Goal: Task Accomplishment & Management: Complete application form

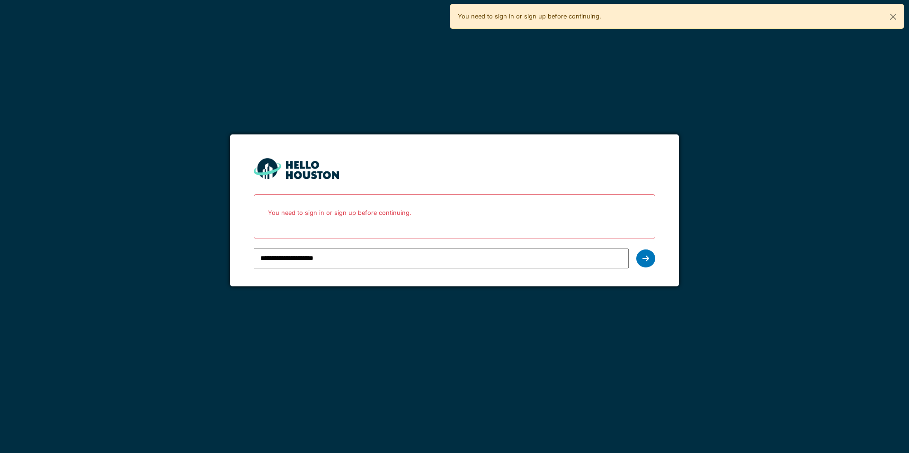
type input "**********"
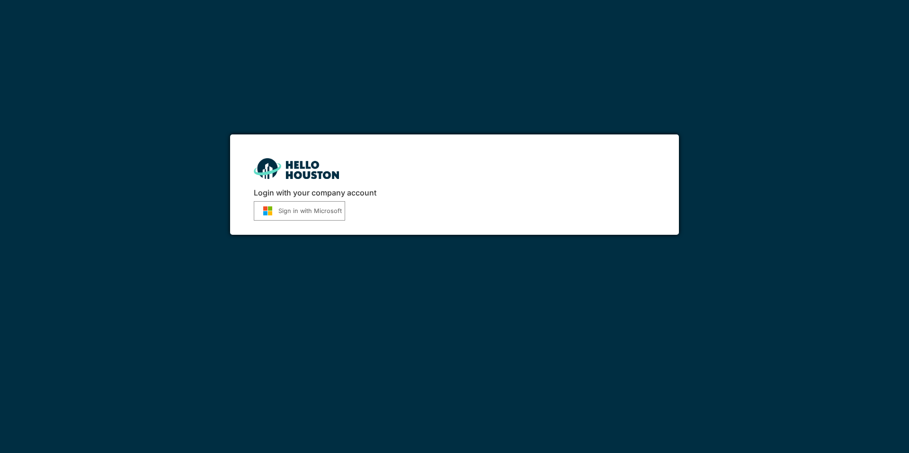
click at [320, 212] on button "Sign in with Microsoft" at bounding box center [299, 210] width 91 height 19
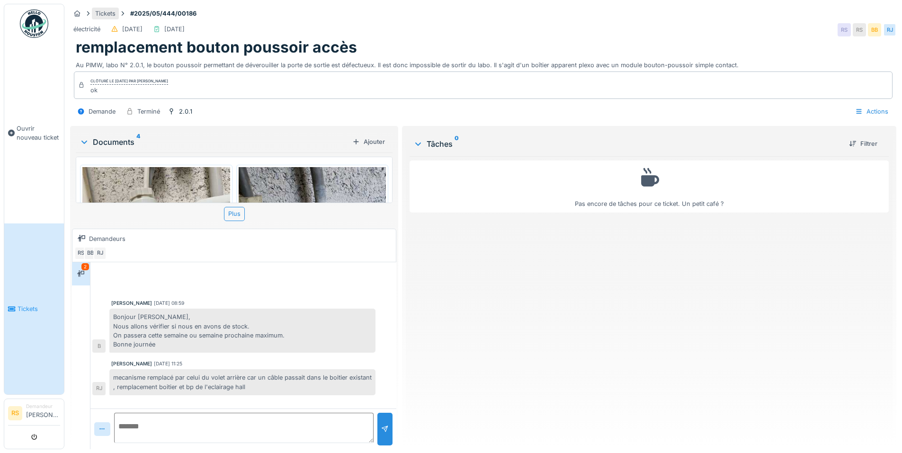
click at [107, 15] on div "Tickets" at bounding box center [105, 13] width 20 height 9
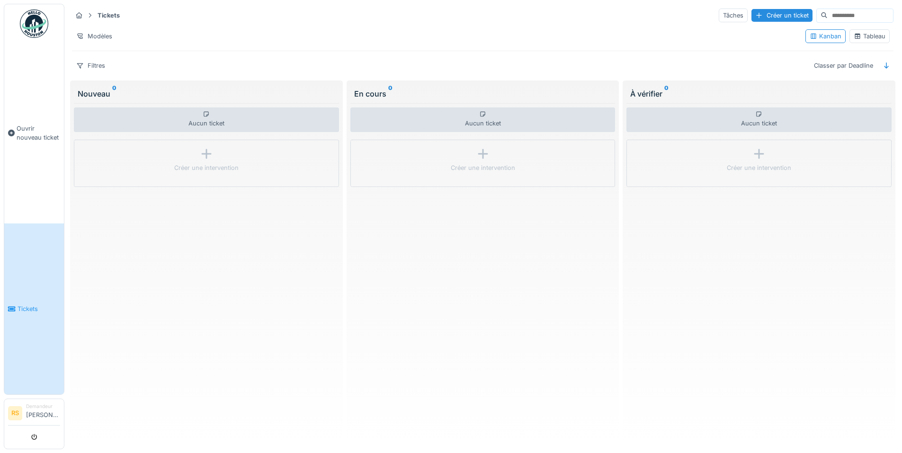
click at [26, 408] on link "RS Demandeur Rudy Simon" at bounding box center [34, 414] width 52 height 23
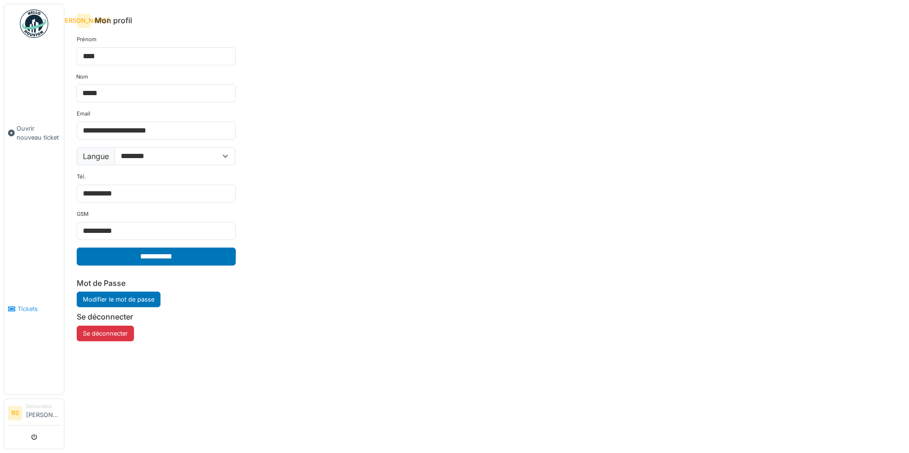
click at [24, 313] on link "Tickets" at bounding box center [34, 308] width 60 height 171
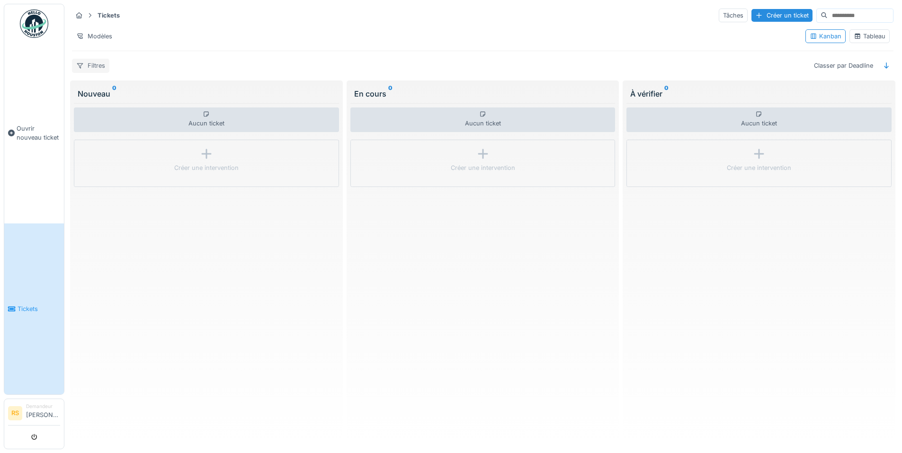
click at [85, 67] on div "Filtres" at bounding box center [90, 66] width 37 height 14
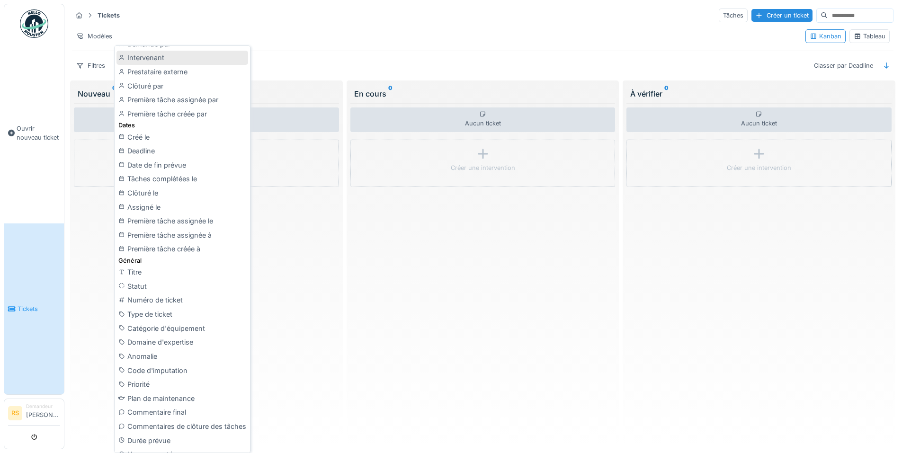
scroll to position [189, 0]
click at [144, 285] on div "Statut" at bounding box center [182, 285] width 132 height 14
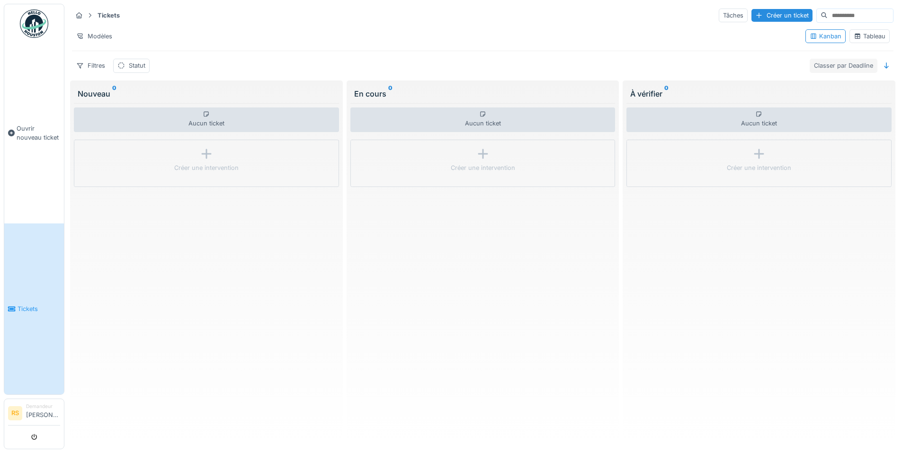
click at [827, 66] on div "Classer par Deadline" at bounding box center [843, 66] width 68 height 14
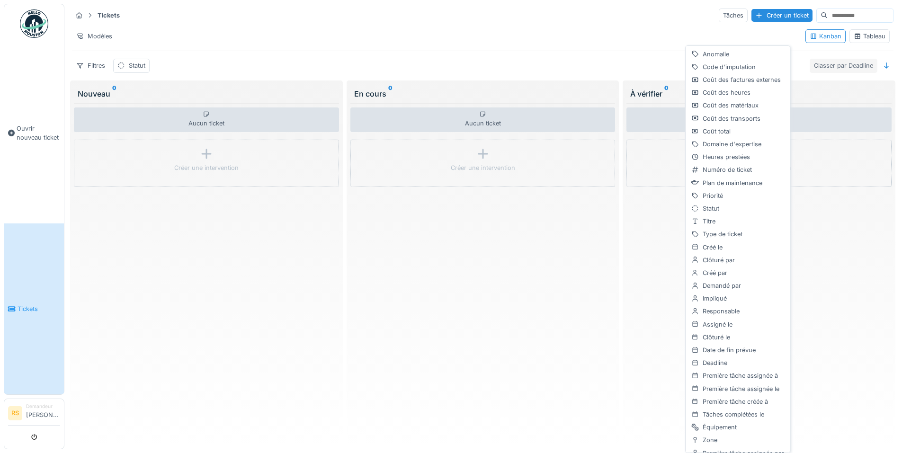
click at [827, 66] on div "Classer par Deadline" at bounding box center [843, 66] width 68 height 14
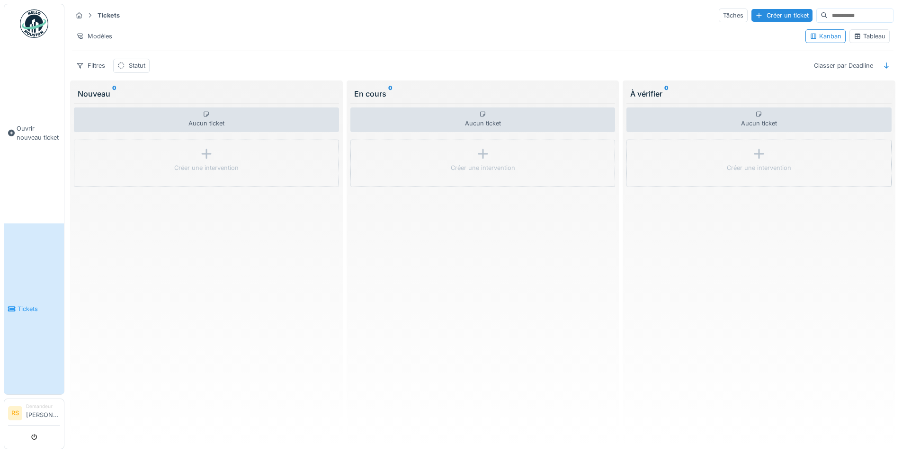
click at [861, 34] on div "Tableau" at bounding box center [869, 36] width 32 height 9
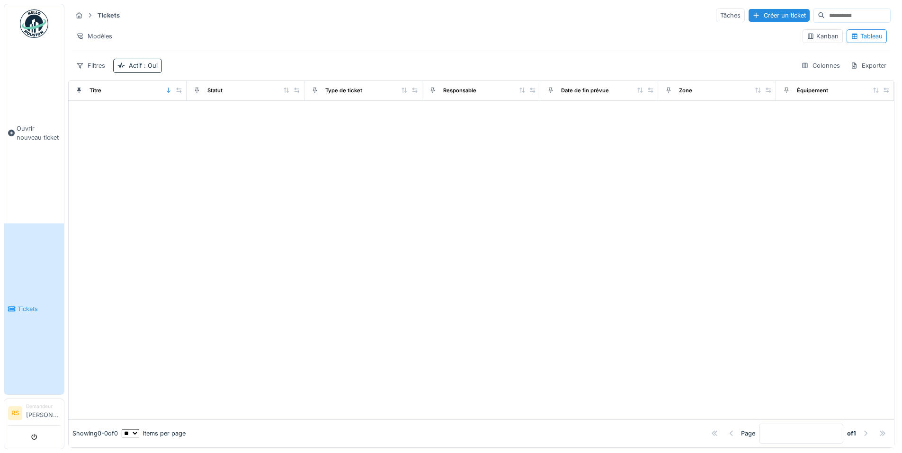
click at [88, 15] on icon at bounding box center [90, 15] width 8 height 6
click at [110, 18] on strong "Tickets" at bounding box center [109, 15] width 30 height 9
click at [748, 14] on div "Créer un ticket" at bounding box center [778, 15] width 61 height 13
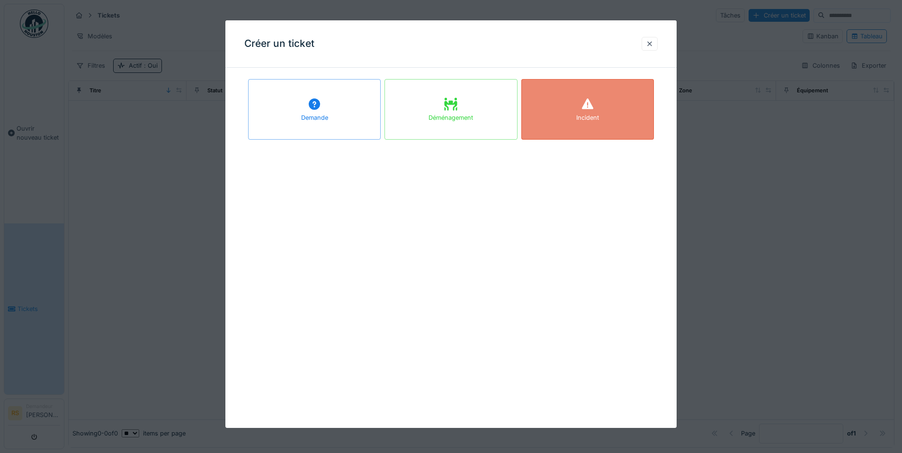
click at [575, 129] on div "Incident" at bounding box center [587, 109] width 133 height 61
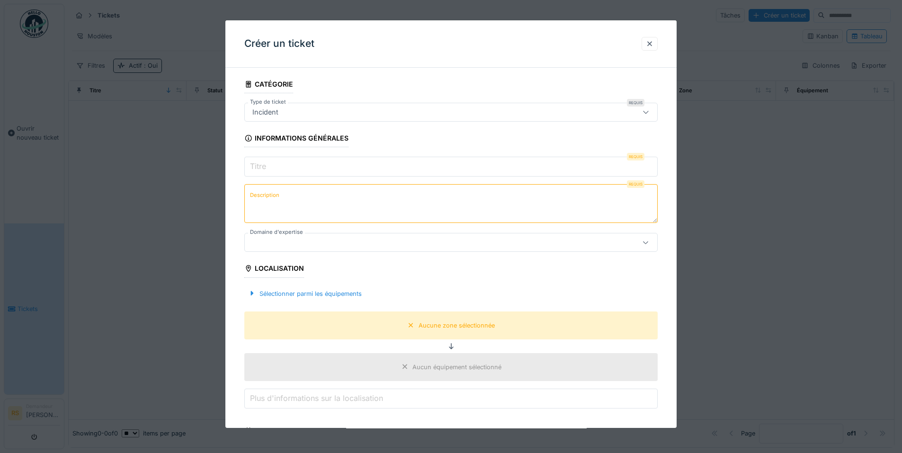
click at [310, 165] on input "Titre" at bounding box center [450, 167] width 413 height 20
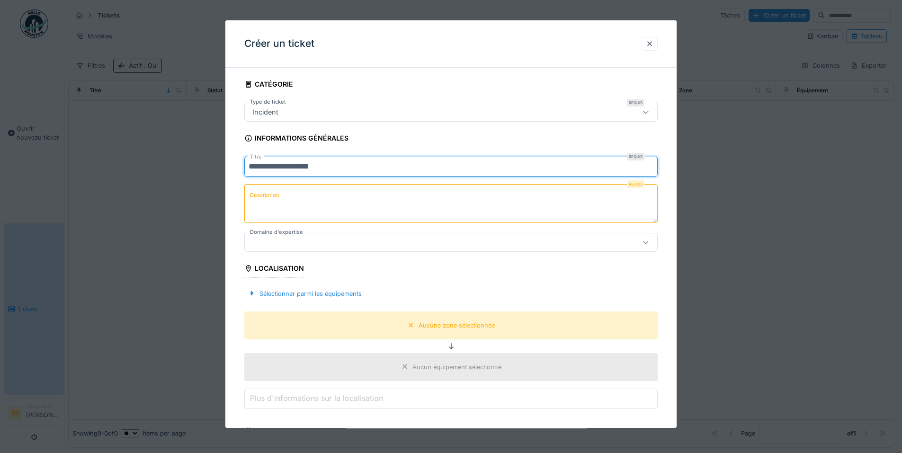
type input "**********"
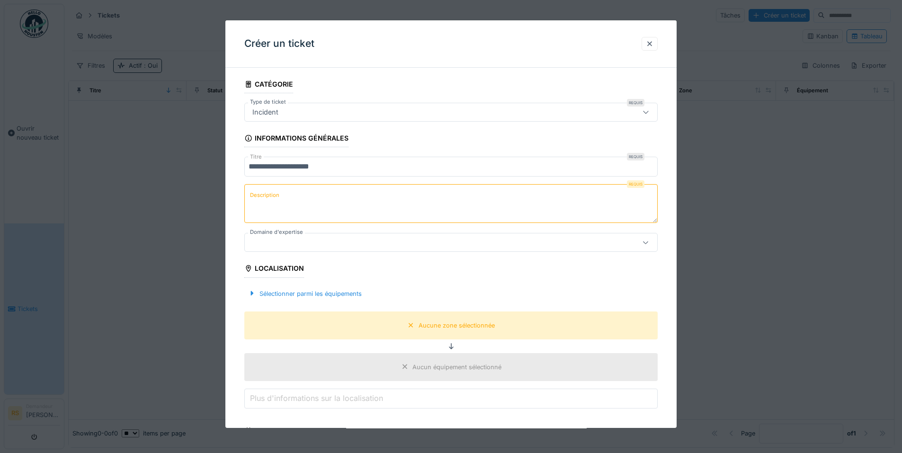
click at [292, 197] on textarea "Description" at bounding box center [450, 203] width 413 height 39
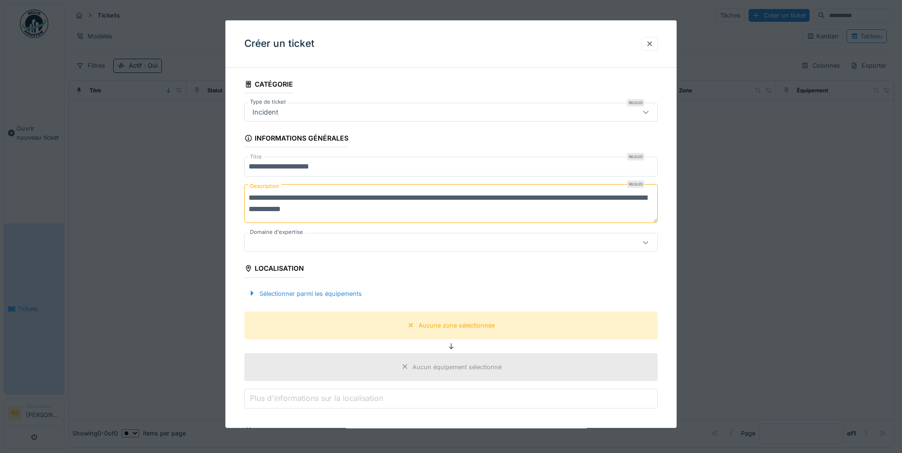
type textarea "**********"
click at [294, 242] on div at bounding box center [427, 242] width 356 height 10
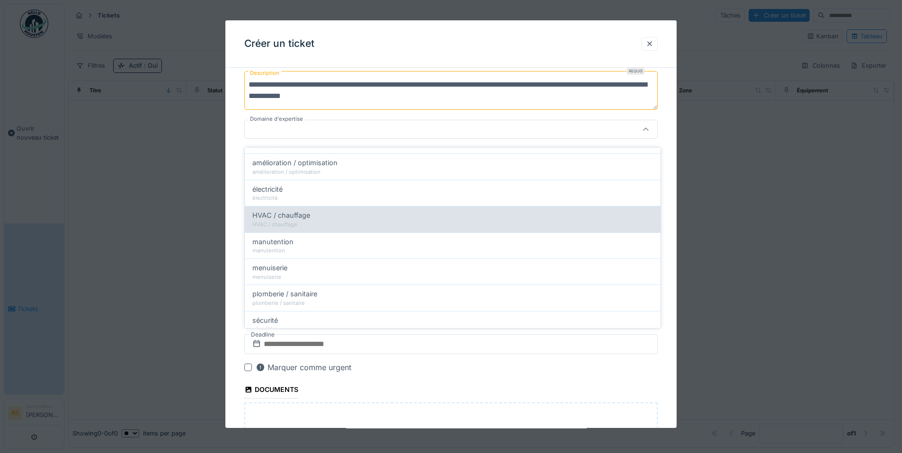
scroll to position [49, 0]
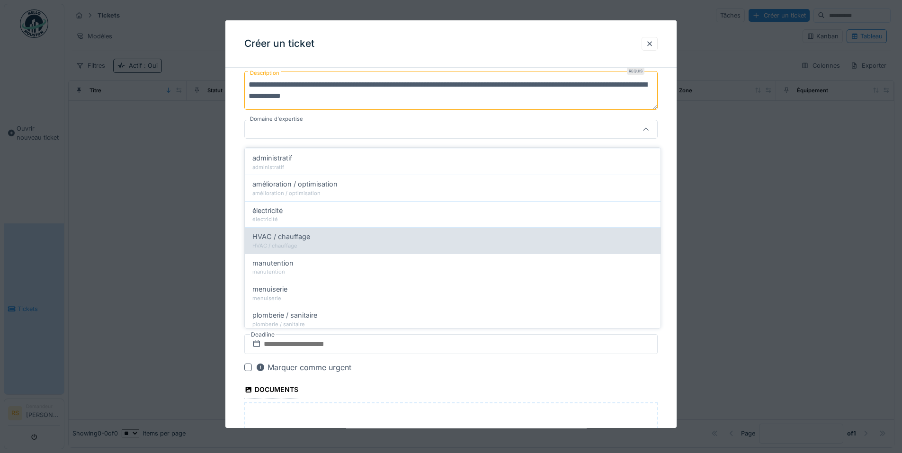
click at [296, 231] on span "HVAC / chauffage" at bounding box center [281, 236] width 58 height 10
type input "****"
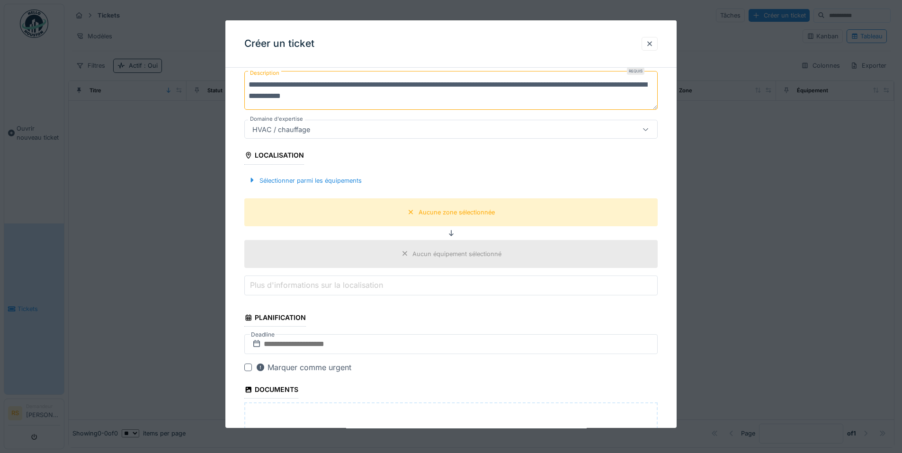
click at [433, 254] on div "Aucun équipement sélectionné" at bounding box center [456, 253] width 89 height 9
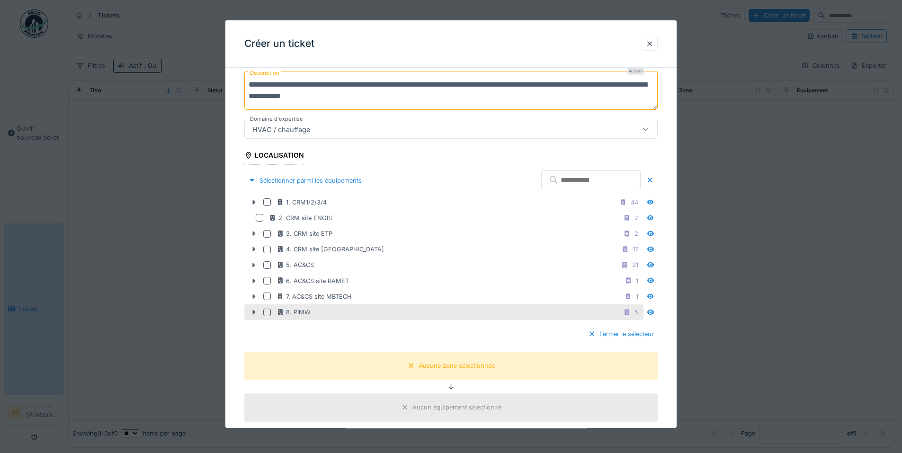
click at [266, 311] on div at bounding box center [267, 313] width 8 height 8
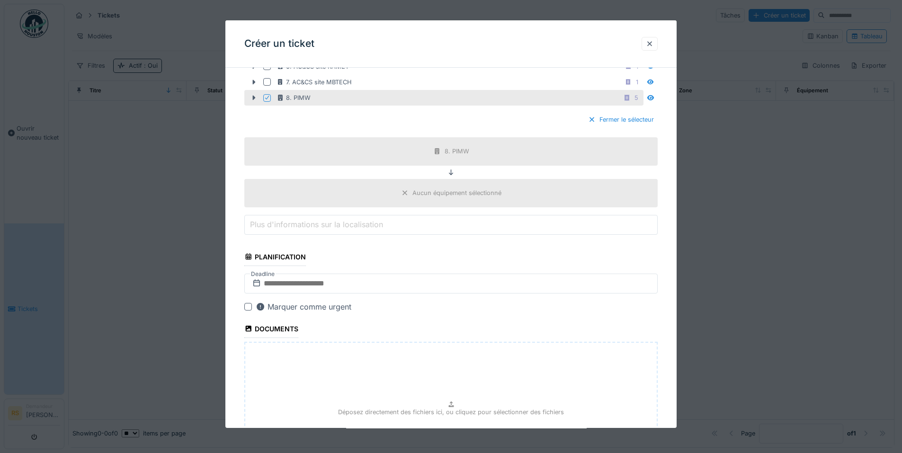
scroll to position [350, 0]
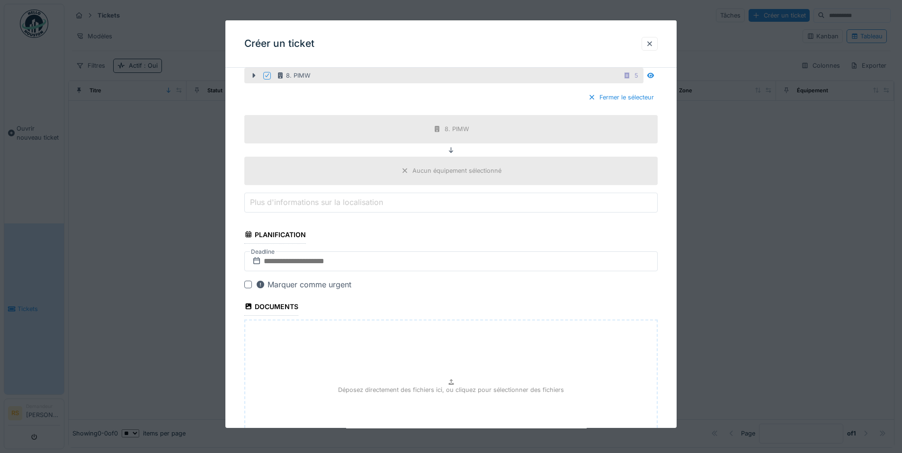
click at [422, 174] on div "Aucun équipement sélectionné" at bounding box center [456, 170] width 89 height 9
click at [450, 168] on div "Aucun équipement sélectionné" at bounding box center [456, 170] width 89 height 9
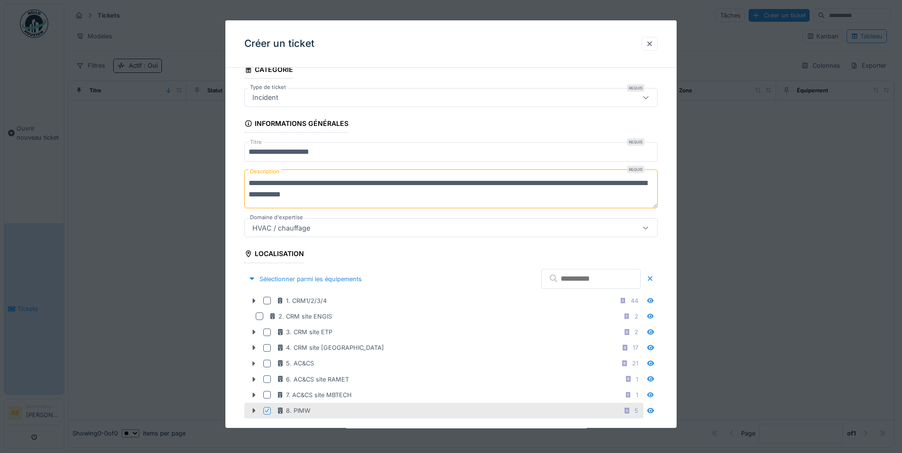
scroll to position [0, 0]
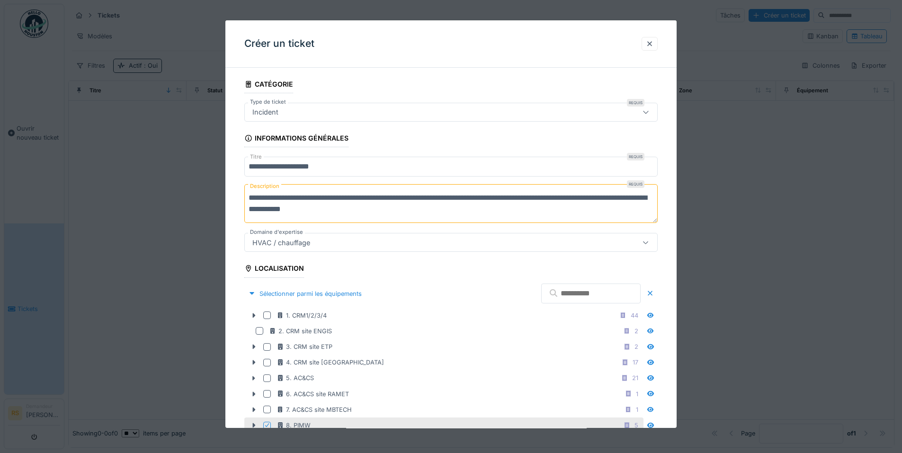
click at [379, 200] on textarea "**********" at bounding box center [450, 203] width 413 height 39
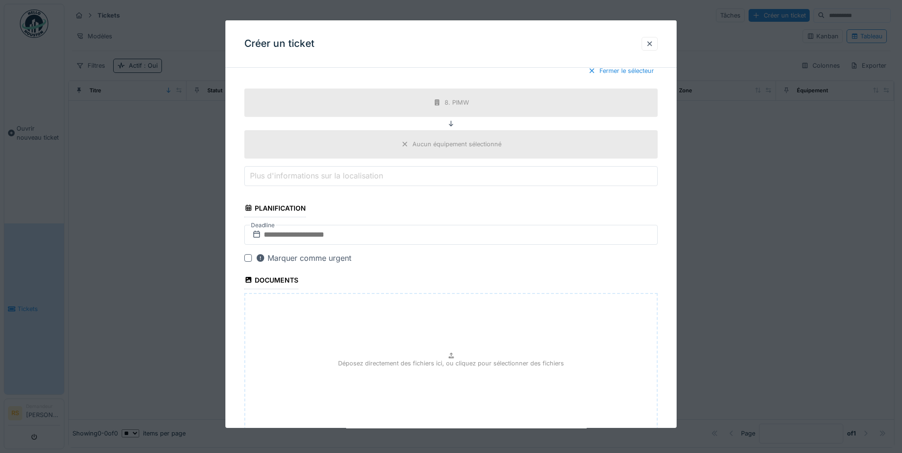
scroll to position [379, 0]
type textarea "**********"
click at [332, 233] on input "text" at bounding box center [450, 232] width 413 height 20
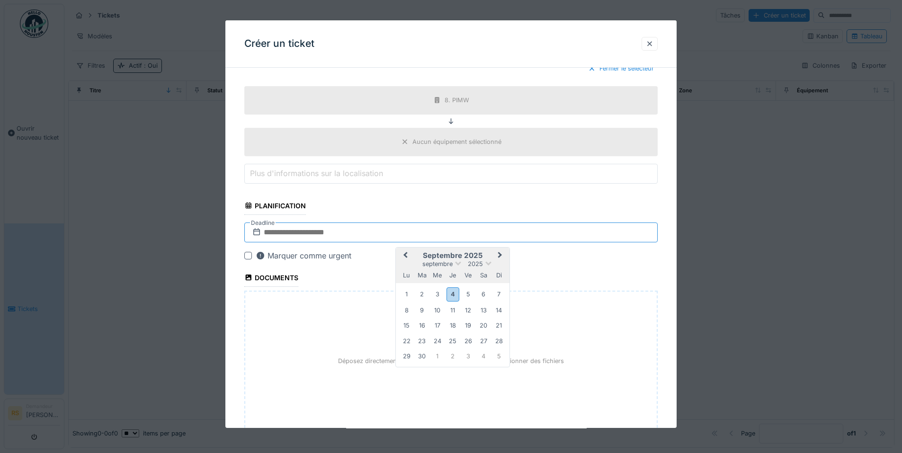
click at [332, 233] on input "text" at bounding box center [450, 232] width 413 height 20
click at [582, 277] on fieldset "**********" at bounding box center [450, 86] width 413 height 779
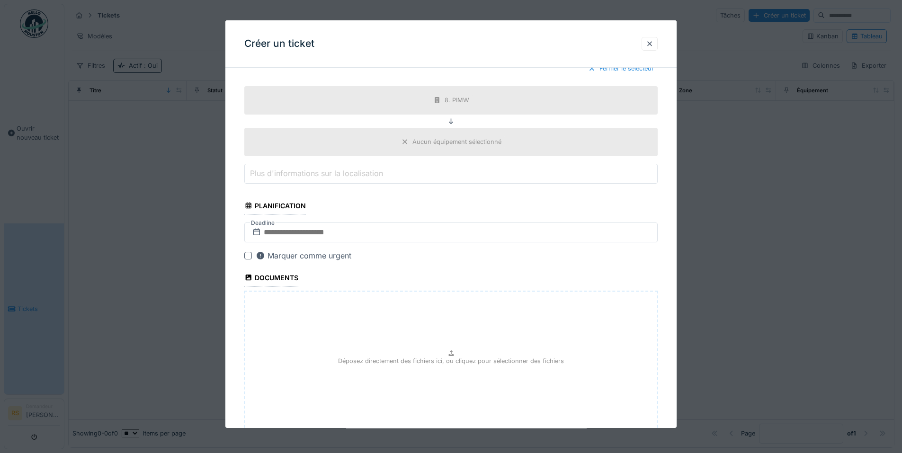
click at [249, 255] on div at bounding box center [248, 256] width 8 height 8
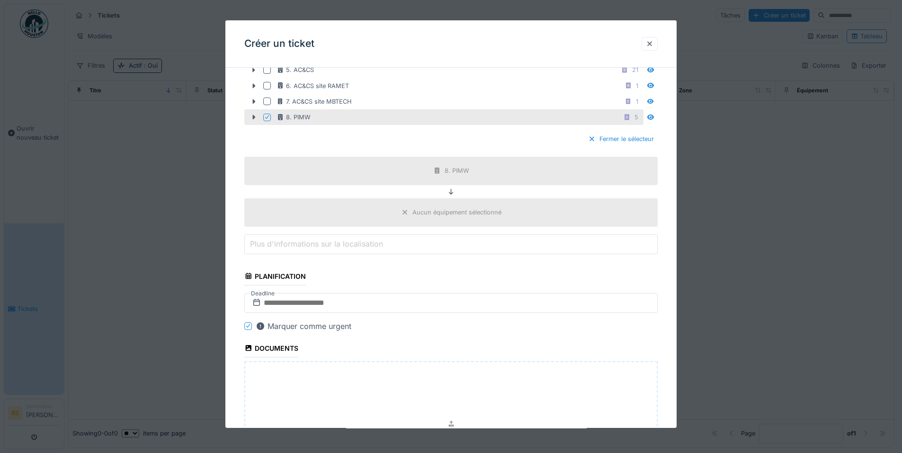
scroll to position [331, 0]
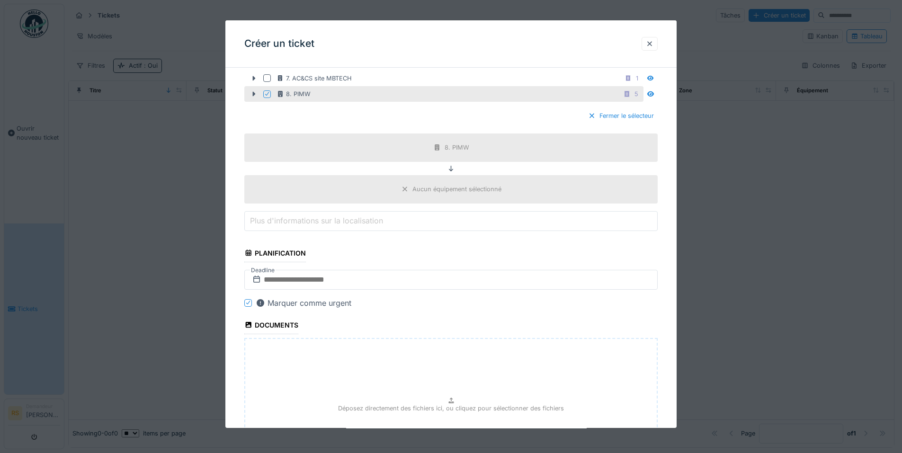
click at [361, 219] on label "Plus d'informations sur la localisation" at bounding box center [316, 220] width 137 height 11
click at [361, 219] on input "Plus d'informations sur la localisation" at bounding box center [450, 221] width 413 height 20
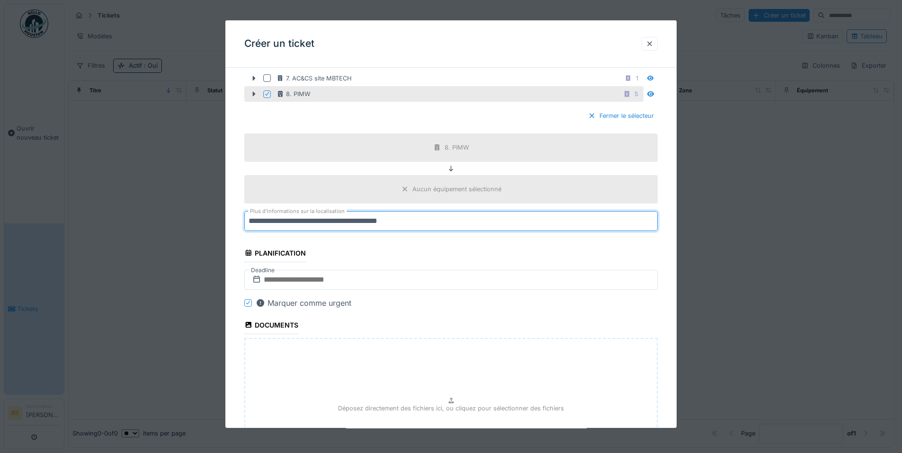
type input "**********"
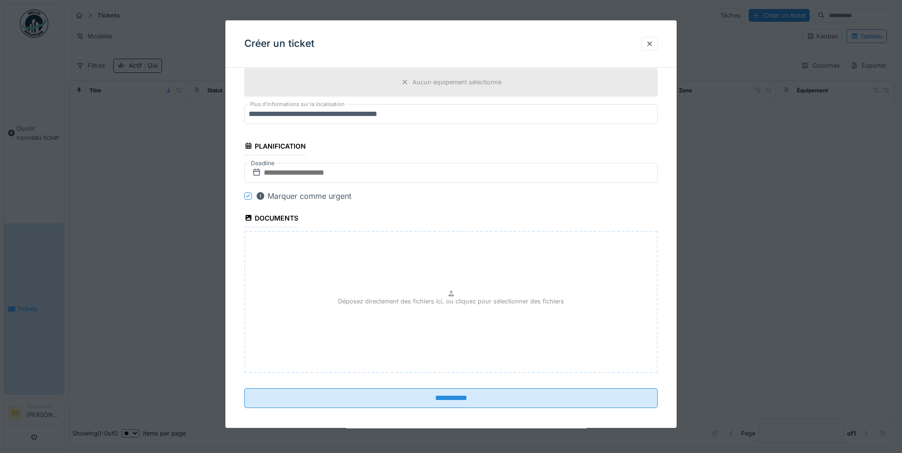
scroll to position [445, 0]
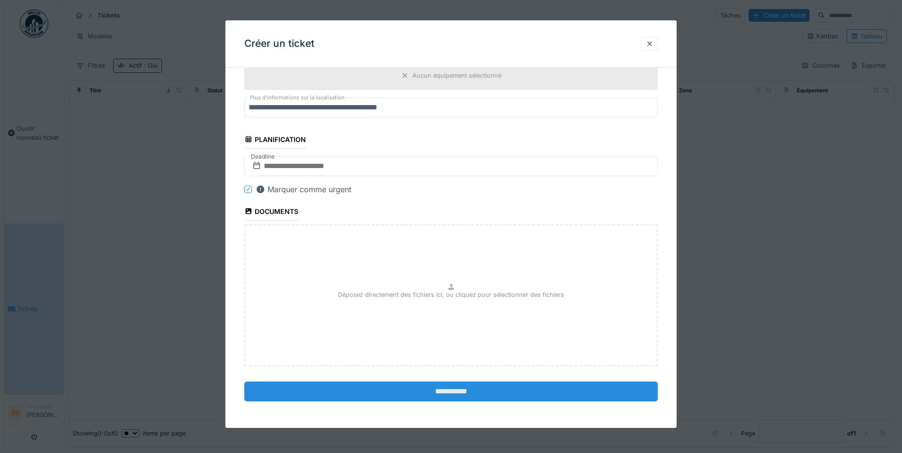
click at [455, 392] on input "**********" at bounding box center [450, 392] width 413 height 20
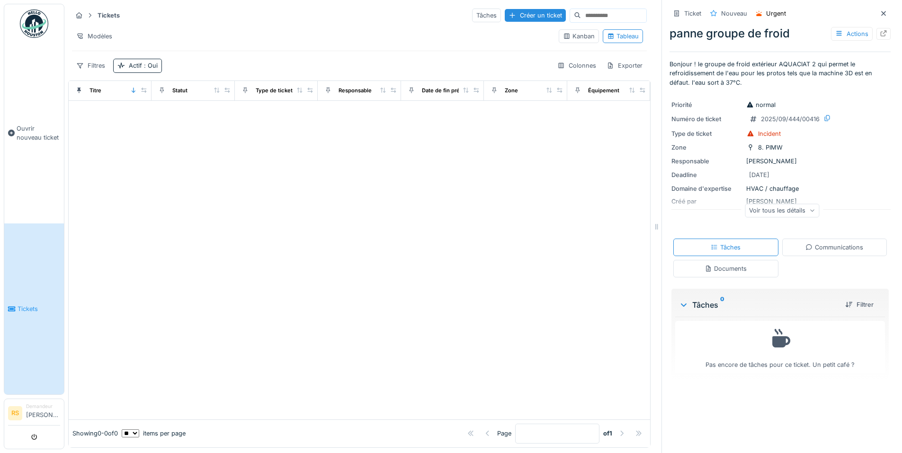
click at [809, 247] on div "Communications" at bounding box center [834, 247] width 58 height 9
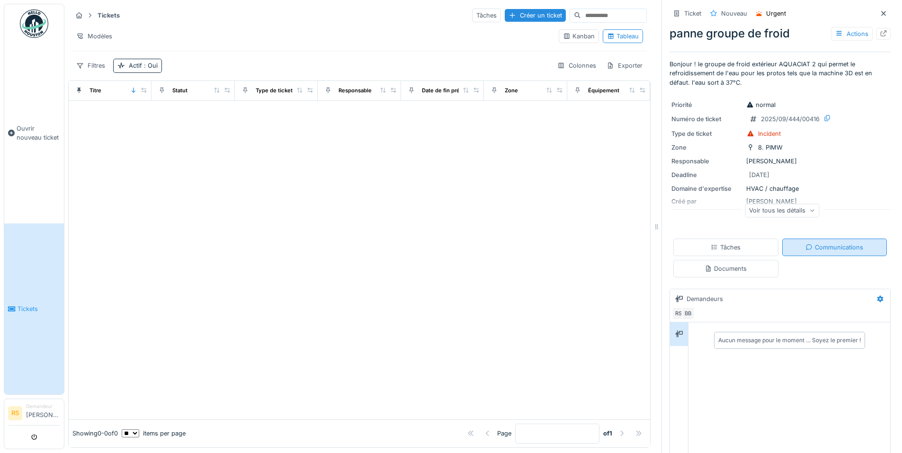
scroll to position [7, 0]
click at [759, 296] on div "Demandeurs" at bounding box center [772, 299] width 200 height 16
click at [707, 215] on div "Voir tous les détails" at bounding box center [781, 212] width 221 height 30
click at [880, 10] on icon at bounding box center [884, 13] width 8 height 6
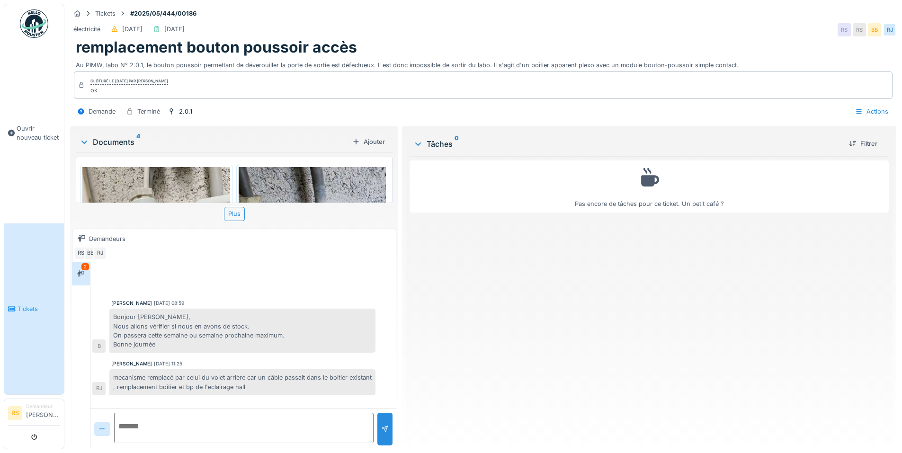
click at [23, 284] on link "Tickets" at bounding box center [34, 308] width 60 height 171
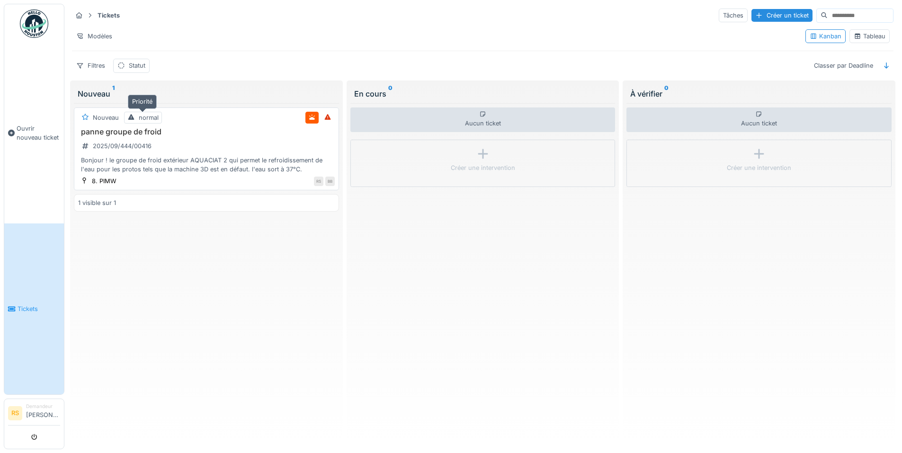
click at [150, 118] on div "normal" at bounding box center [149, 117] width 20 height 9
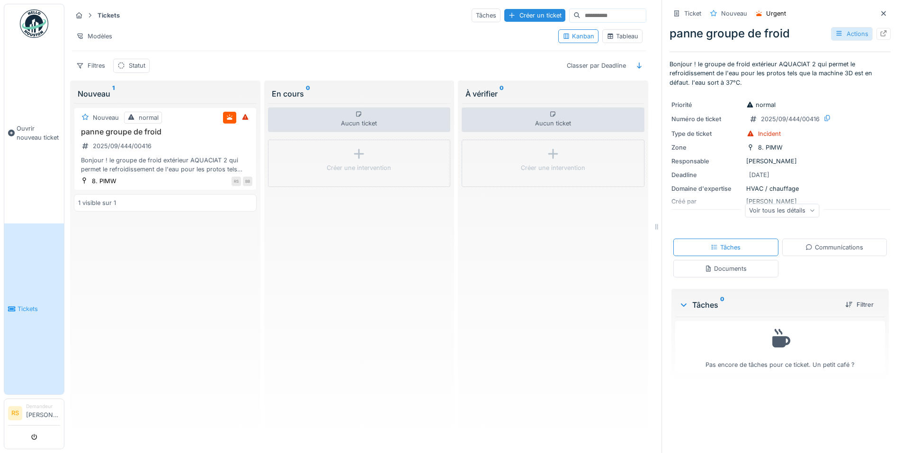
click at [843, 37] on div "Actions" at bounding box center [852, 34] width 42 height 14
click at [797, 212] on div "Voir tous les détails" at bounding box center [782, 211] width 74 height 14
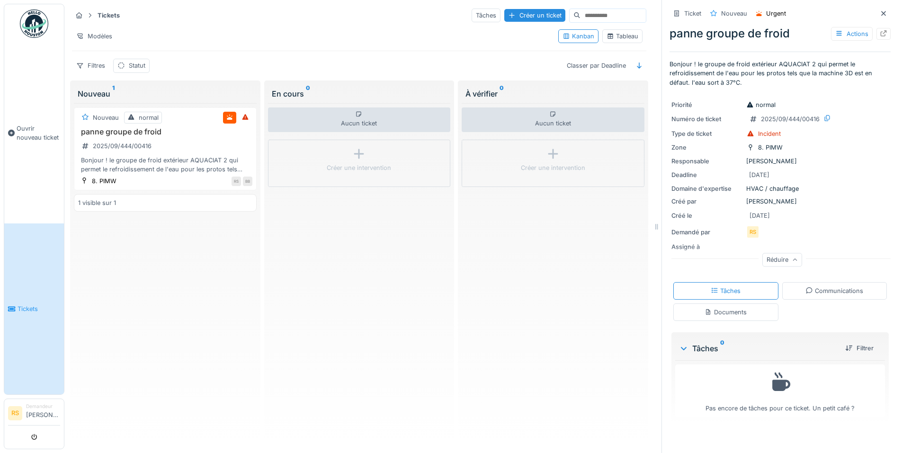
click at [691, 247] on div "Réduire" at bounding box center [781, 261] width 221 height 30
click at [764, 242] on div "Assigné à" at bounding box center [779, 246] width 217 height 9
